Goal: Information Seeking & Learning: Learn about a topic

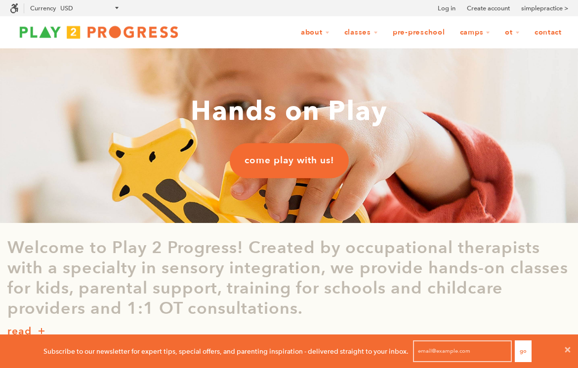
scroll to position [0, 0]
click at [569, 351] on icon at bounding box center [567, 349] width 5 height 5
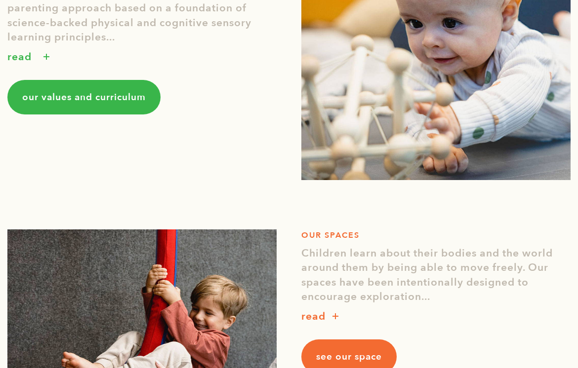
scroll to position [594, 0]
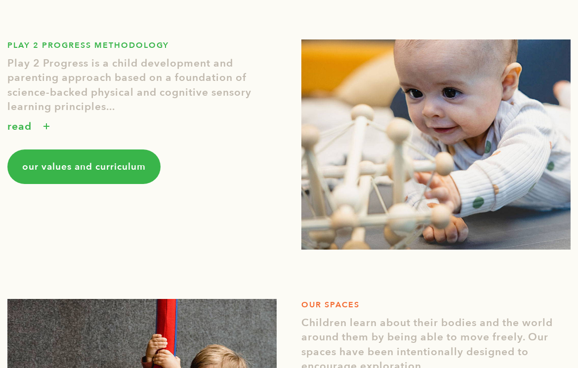
click at [115, 176] on link "our values and curriculum" at bounding box center [83, 167] width 153 height 35
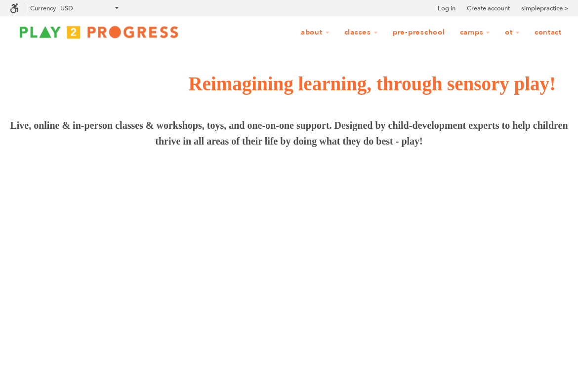
scroll to position [0, 0]
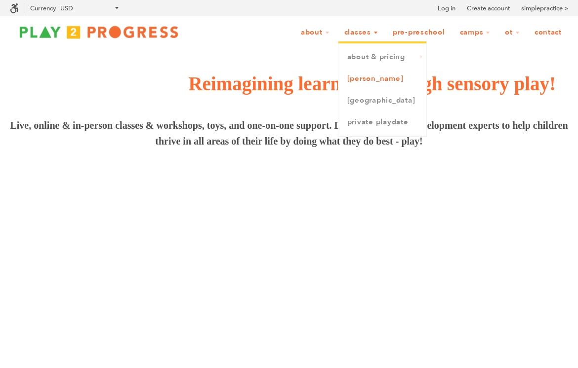
click at [358, 76] on link "[PERSON_NAME]" at bounding box center [382, 79] width 88 height 22
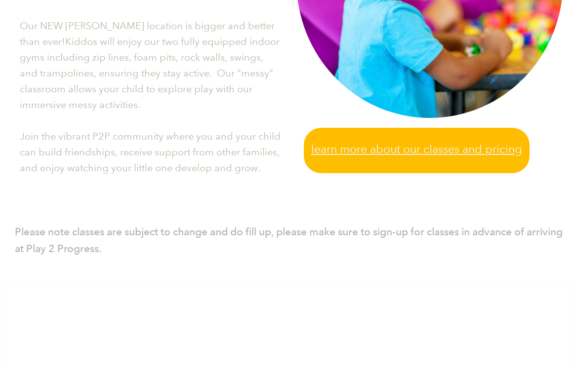
scroll to position [415, 0]
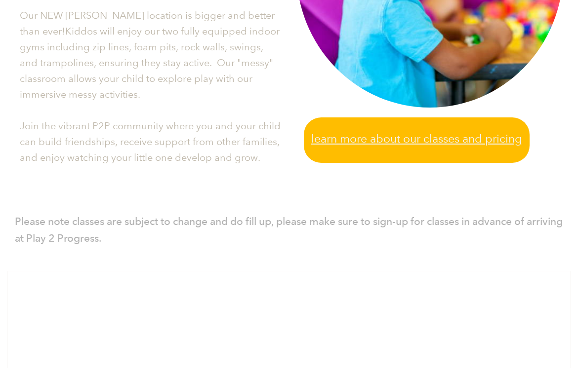
click at [387, 148] on span "Learn more about our classes and pricing" at bounding box center [416, 139] width 211 height 18
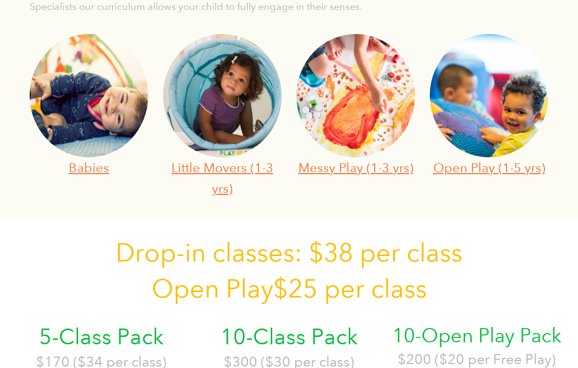
scroll to position [376, 0]
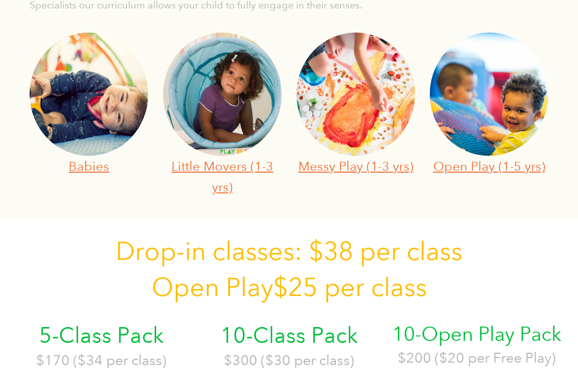
click at [339, 99] on img at bounding box center [355, 94] width 118 height 123
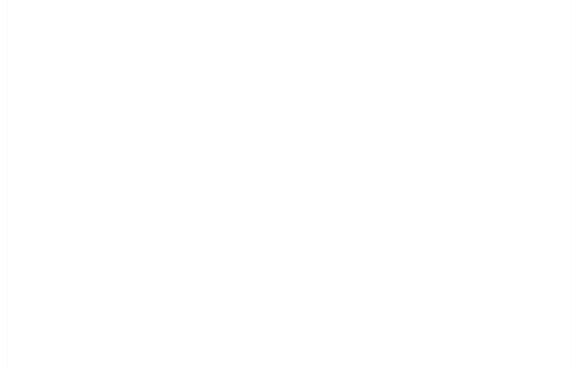
scroll to position [833, 0]
